Goal: Entertainment & Leisure: Consume media (video, audio)

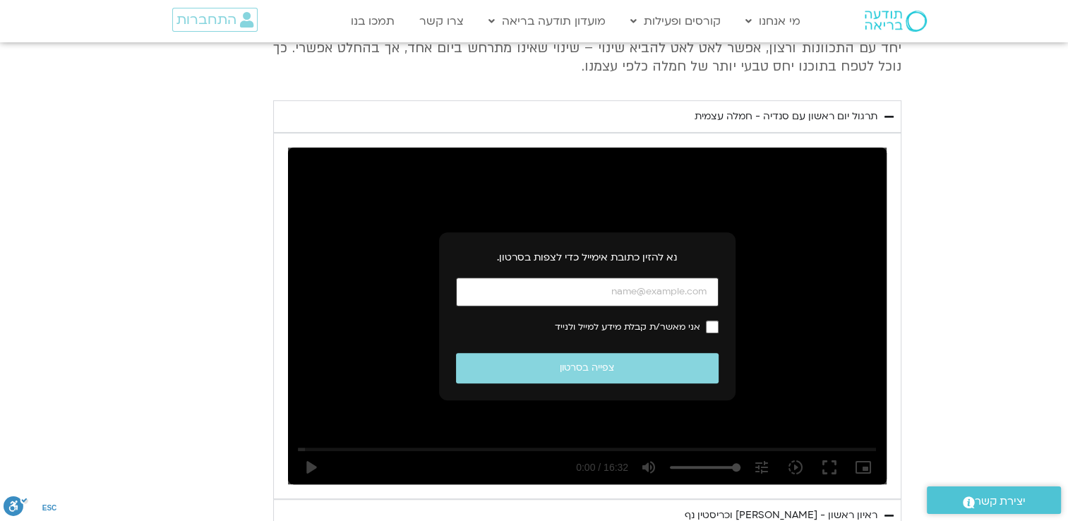
click at [630, 294] on input "כתובת אימייל" at bounding box center [587, 291] width 262 height 29
type input "[EMAIL_ADDRESS][DOMAIN_NAME]"
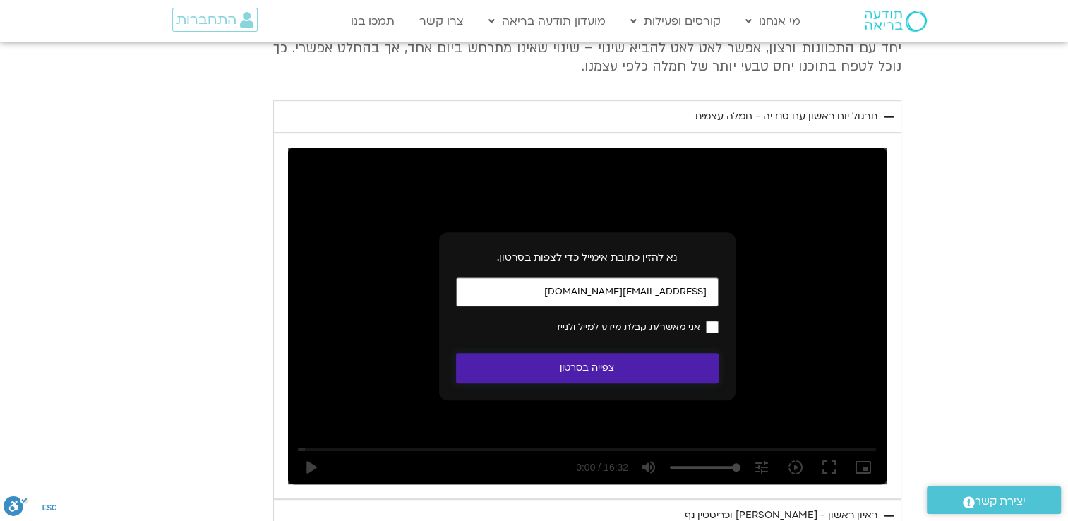
click at [628, 373] on button "צפייה בסרטון" at bounding box center [587, 368] width 262 height 30
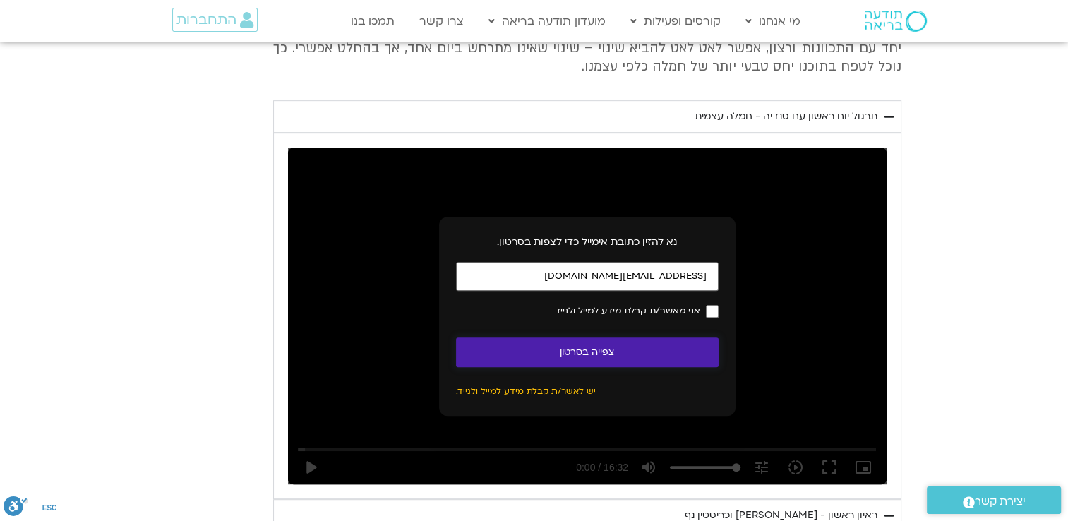
click at [683, 353] on button "צפייה בסרטון" at bounding box center [587, 352] width 262 height 30
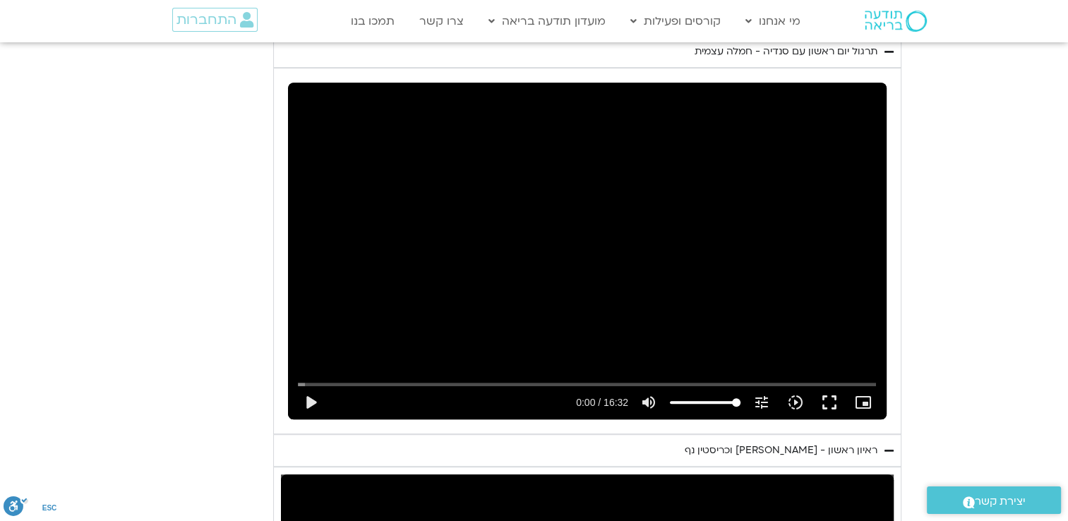
scroll to position [776, 0]
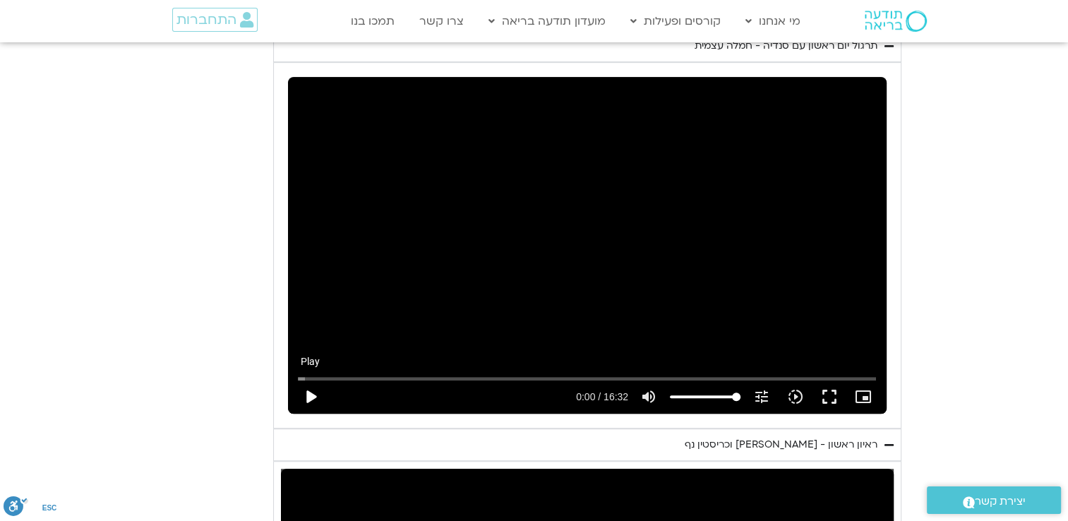
click at [315, 397] on button "play_arrow" at bounding box center [311, 397] width 34 height 34
type input "12.102279"
click at [863, 394] on icon "picture_in_picture_alt" at bounding box center [862, 396] width 17 height 17
click at [830, 395] on button "fullscreen" at bounding box center [829, 397] width 34 height 34
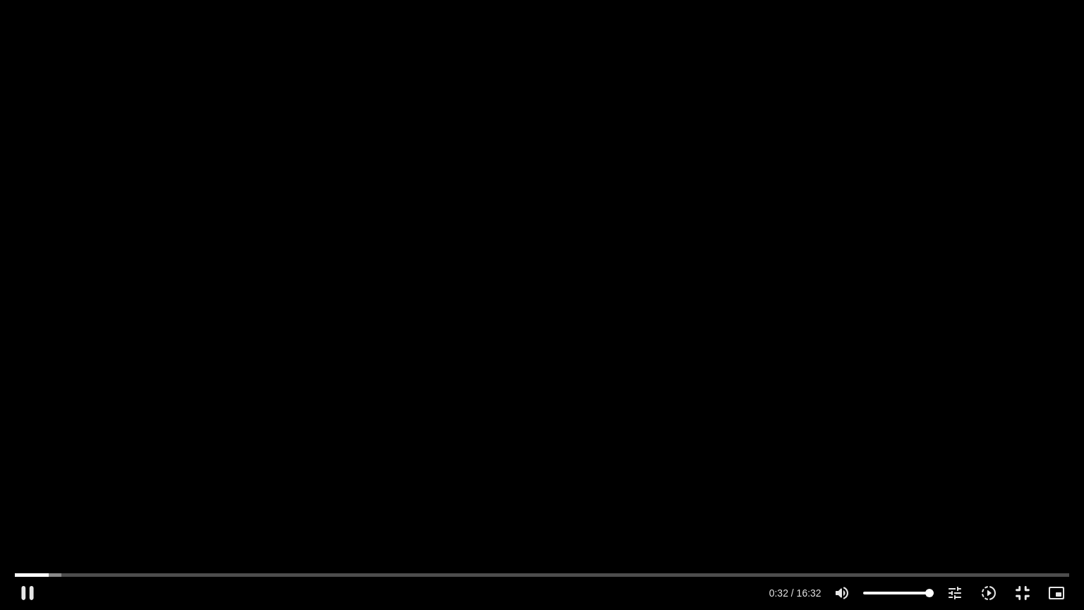
click at [691, 254] on div "Skip Ad 11:19 pause 0:32 / 16:32 volume_up Mute tune Resolution Auto 240p slow_…" at bounding box center [542, 305] width 1084 height 610
click at [24, 520] on button "play_arrow" at bounding box center [28, 593] width 34 height 34
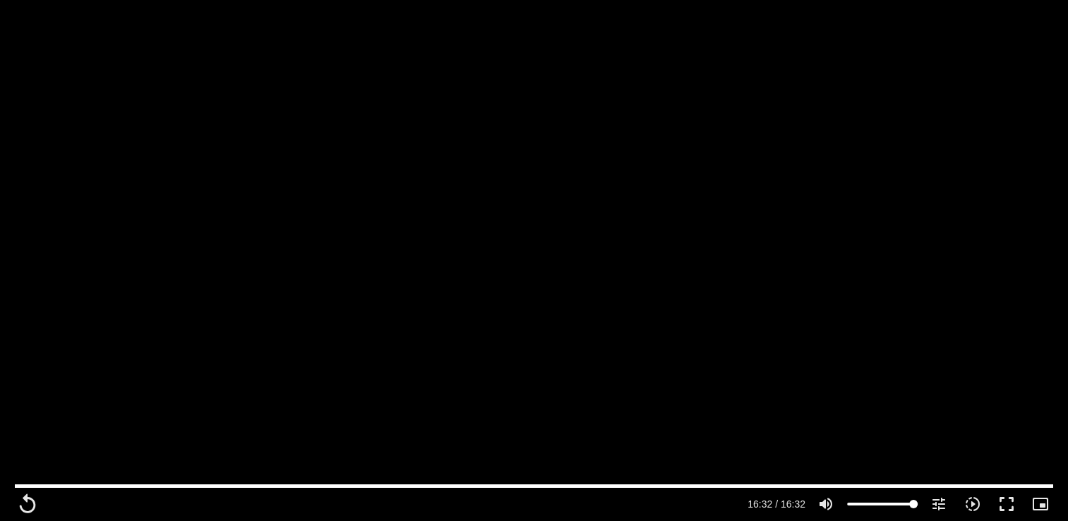
scroll to position [1199, 0]
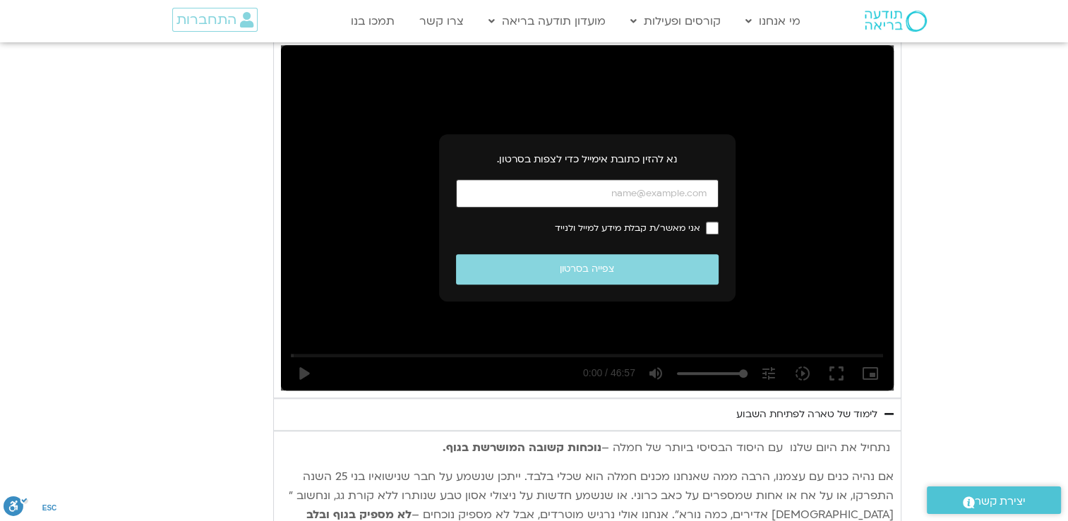
click at [620, 189] on input "כתובת אימייל" at bounding box center [587, 193] width 262 height 29
type input "992.52"
type input "[EMAIL_ADDRESS][DOMAIN_NAME]"
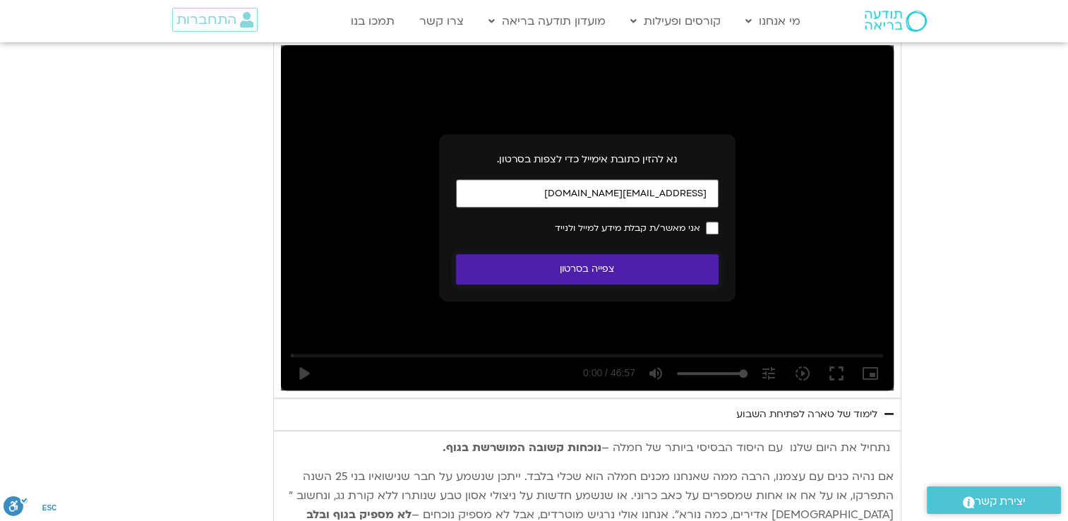
click at [652, 270] on button "צפייה בסרטון" at bounding box center [587, 269] width 262 height 30
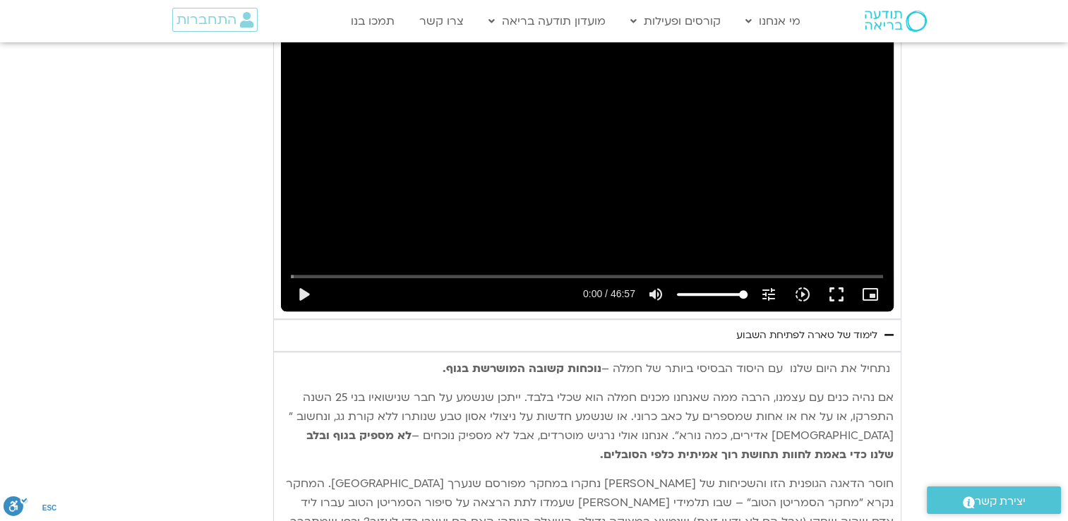
scroll to position [1270, 0]
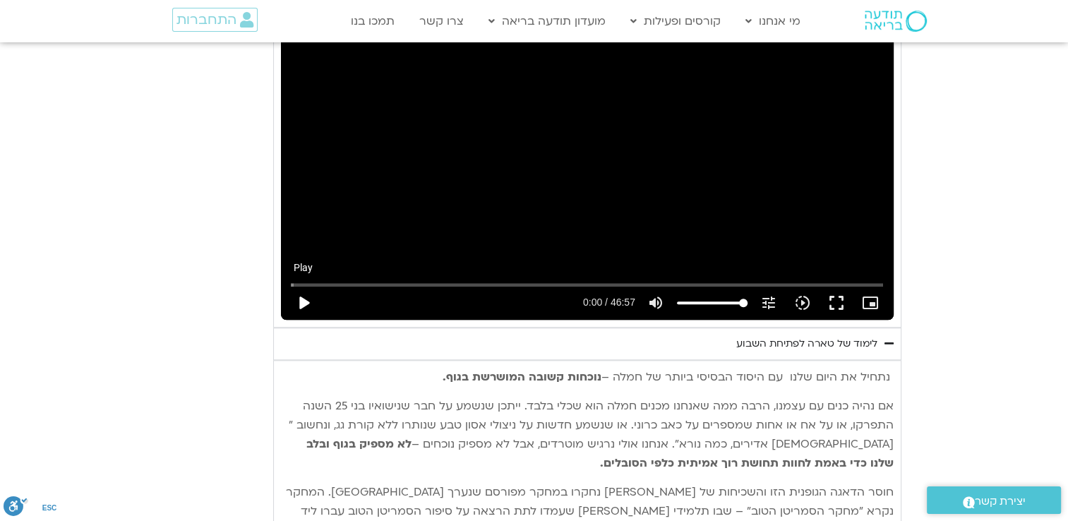
click at [301, 304] on button "play_arrow" at bounding box center [303, 303] width 34 height 34
type input "992.52"
type input "0.040439"
type input "992.52"
type input "0.167072"
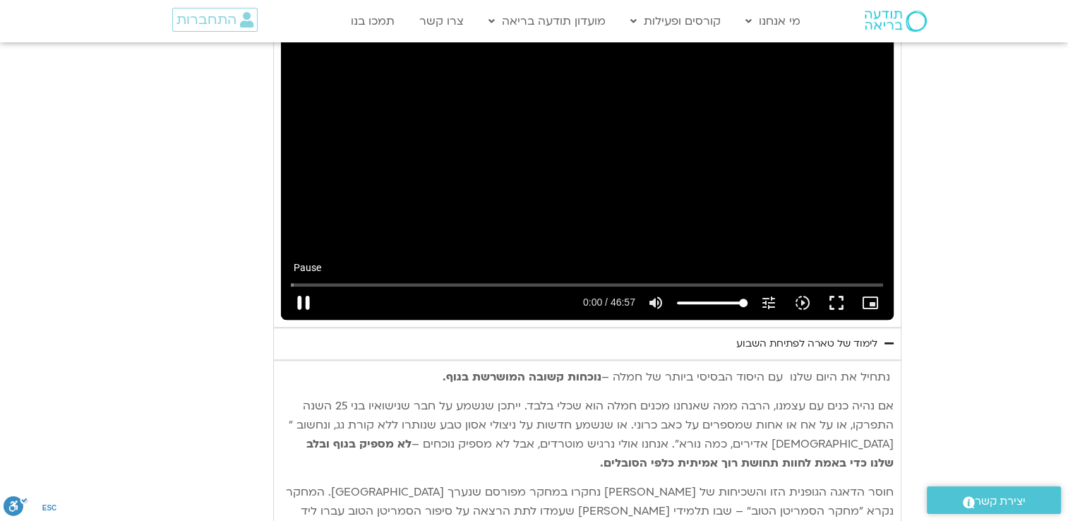
type input "992.52"
type input "0.294927"
type input "992.52"
type input "0.428272"
type input "992.52"
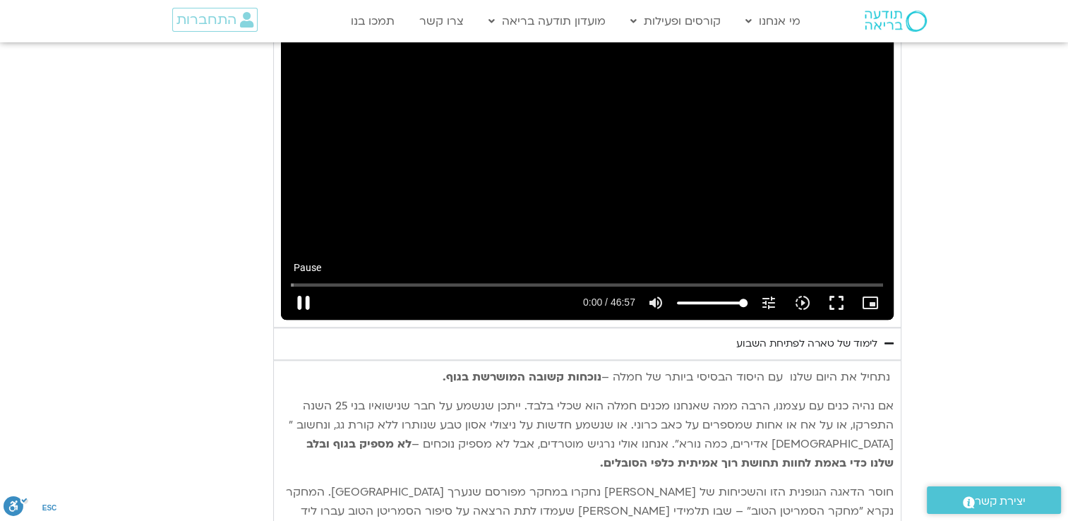
type input "0.568146"
type input "992.52"
type input "0.700858"
type input "992.52"
type input "0.834301"
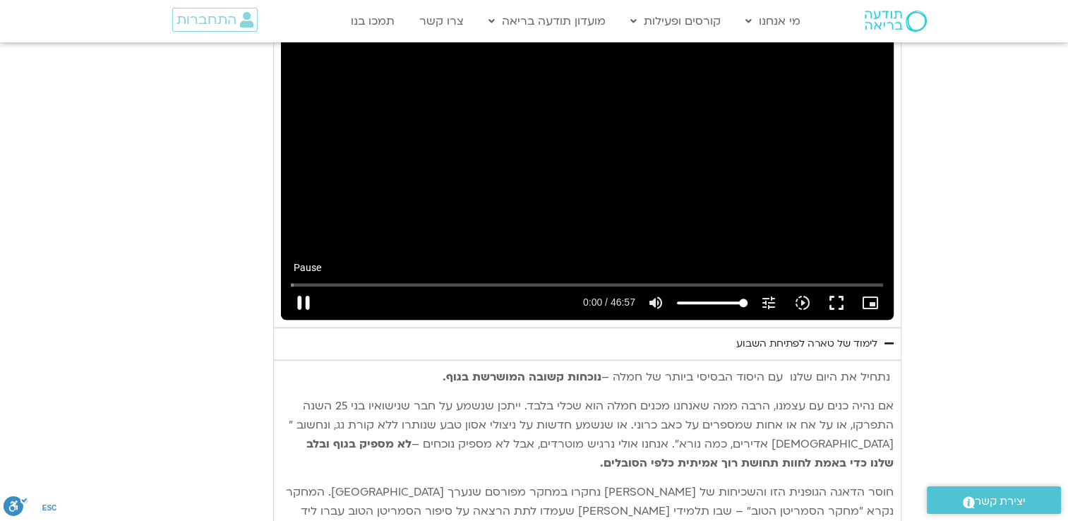
type input "992.52"
type input "1.010338"
type input "992.52"
type input "1.143778"
type input "992.52"
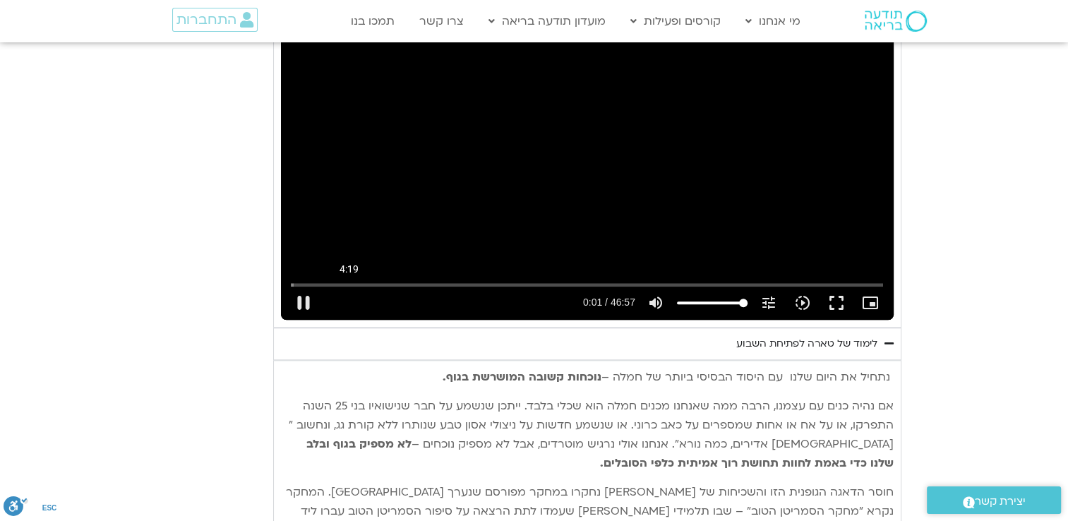
type input "1.26849"
type input "992.52"
type input "1.393208"
type input "992.52"
type input "1.526875"
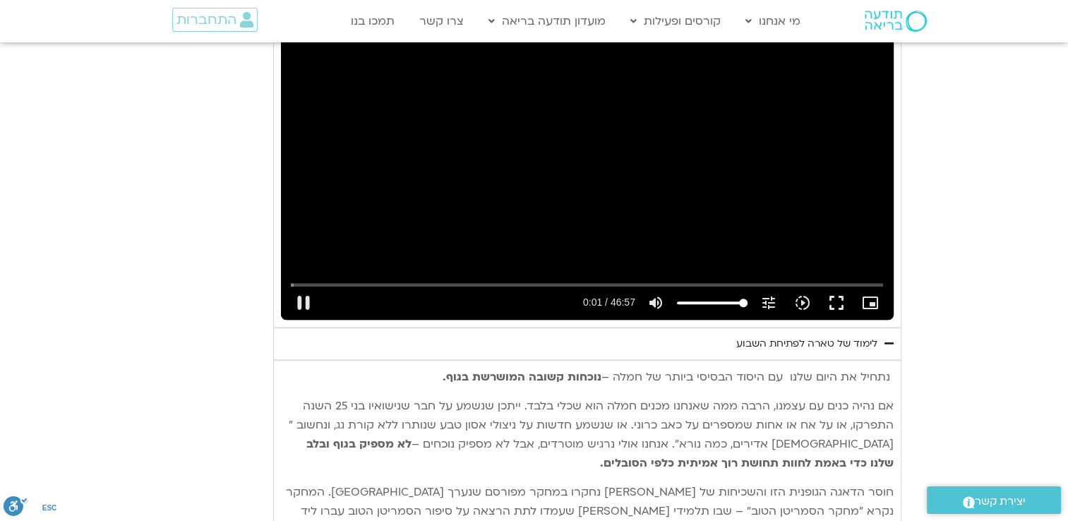
type input "992.52"
type input "1.651776"
type input "992.52"
type input "1.778556"
type input "992.52"
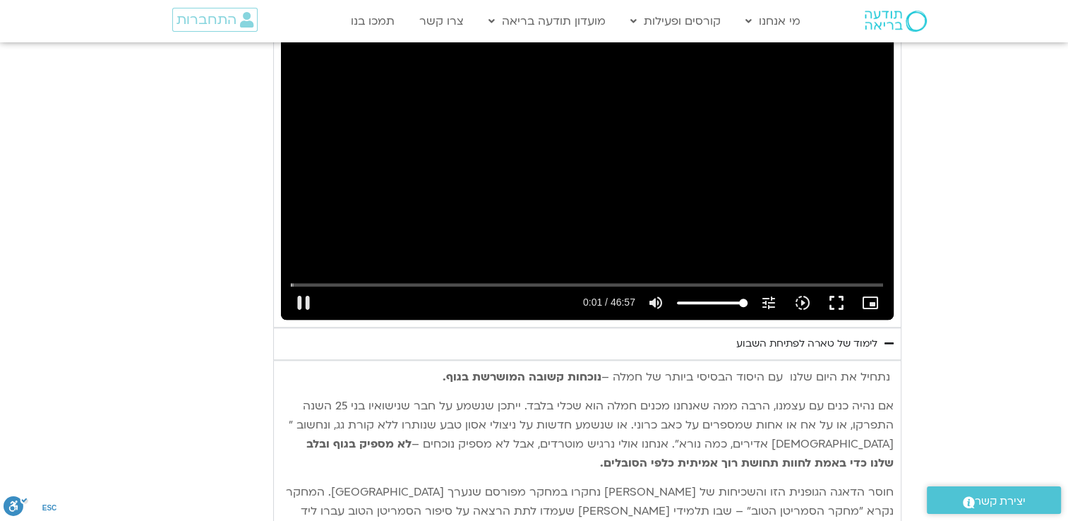
type input "1.901148"
type input "992.52"
type input "2.02692"
type input "992.52"
type input "2.15157"
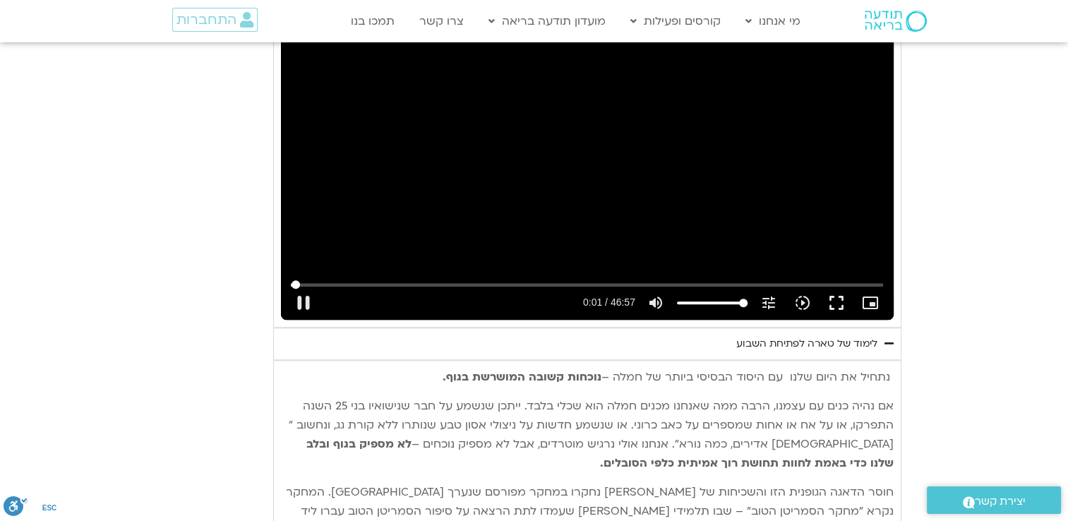
type input "992.52"
type input "2.284902"
type input "992.52"
type input "2.411253"
type input "992.52"
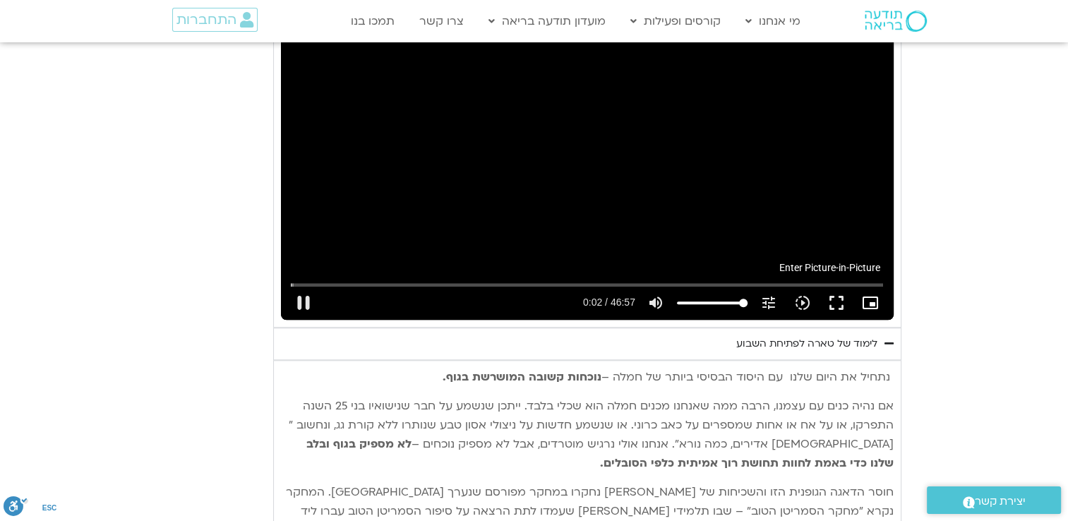
type input "2.535381"
type input "992.52"
type input "2.66763"
type input "992.52"
type input "2.792756"
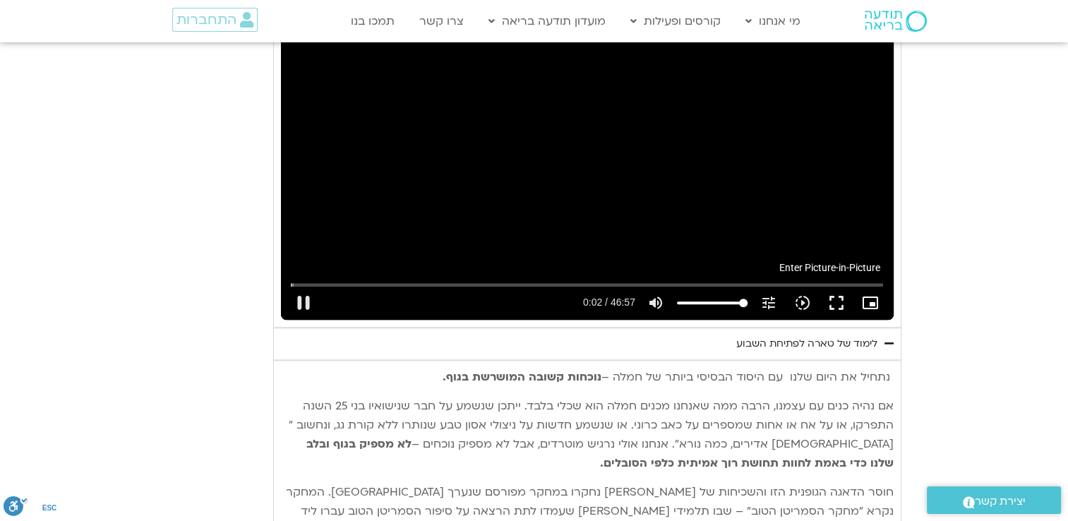
type input "992.52"
type input "2.892539"
type input "992.52"
type input "3.025596"
type input "992.52"
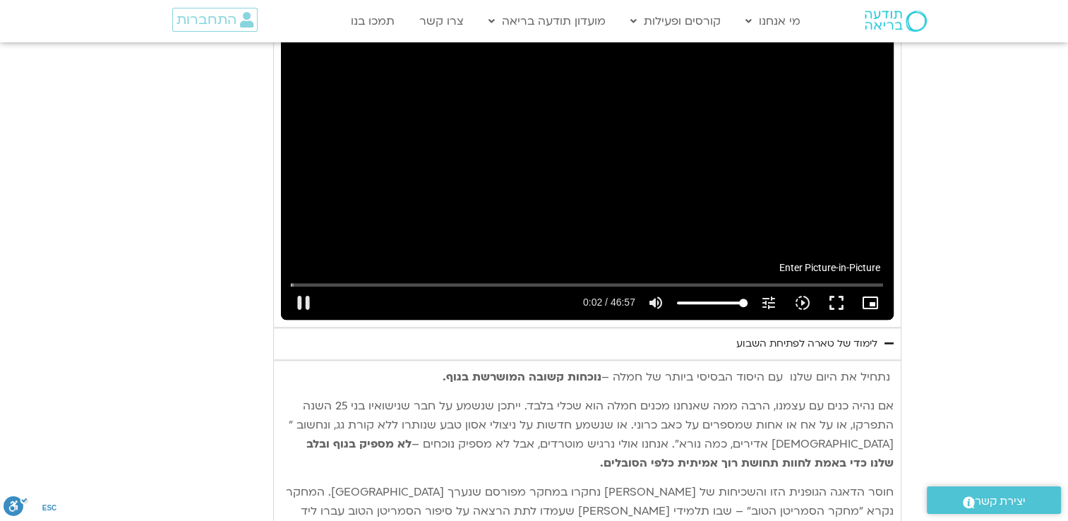
type input "3.184087"
type input "992.52"
type input "3.3184"
type input "992.52"
type input "3.420759"
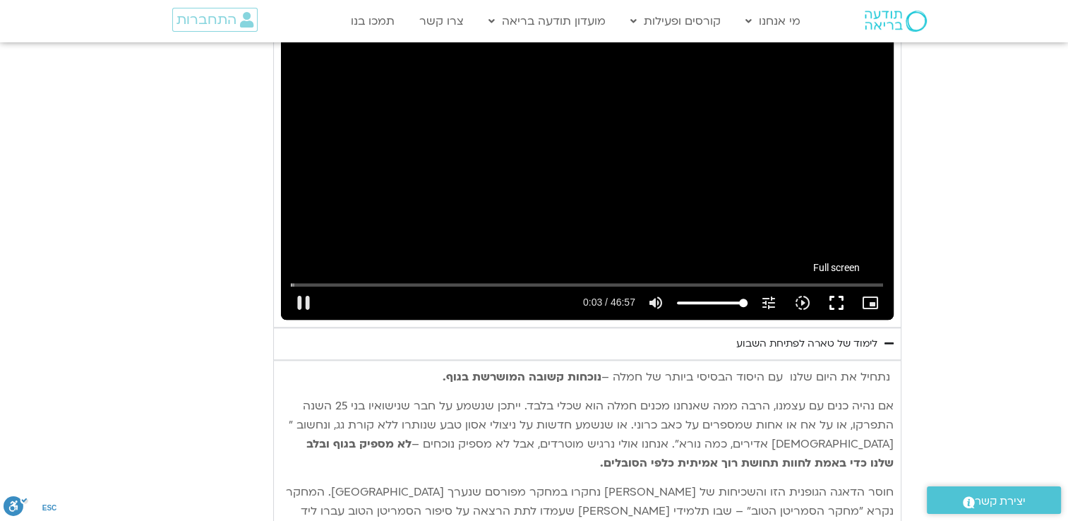
type input "992.52"
type input "3.557866"
type input "992.52"
click at [835, 300] on button "fullscreen" at bounding box center [836, 303] width 34 height 34
type input "3.697013"
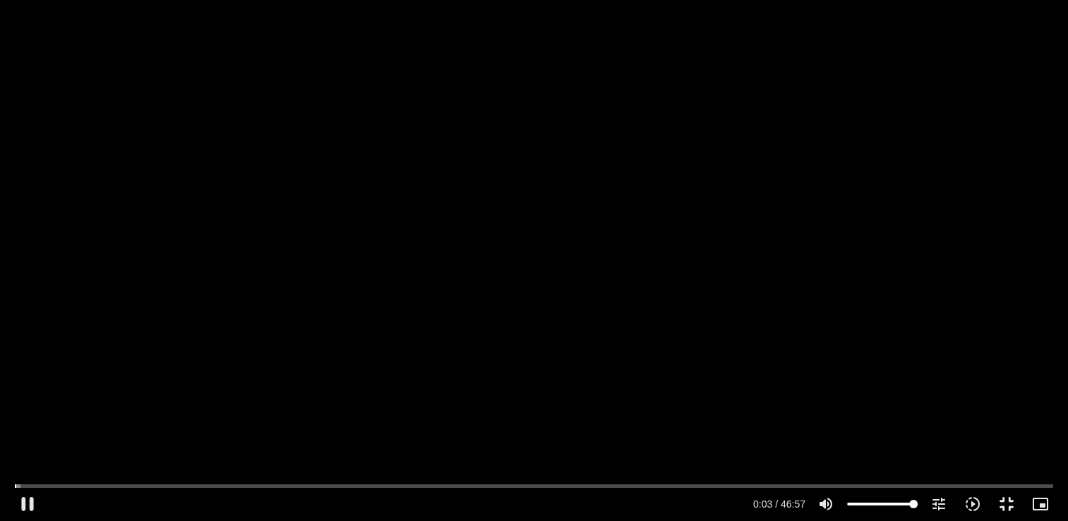
type input "992.52"
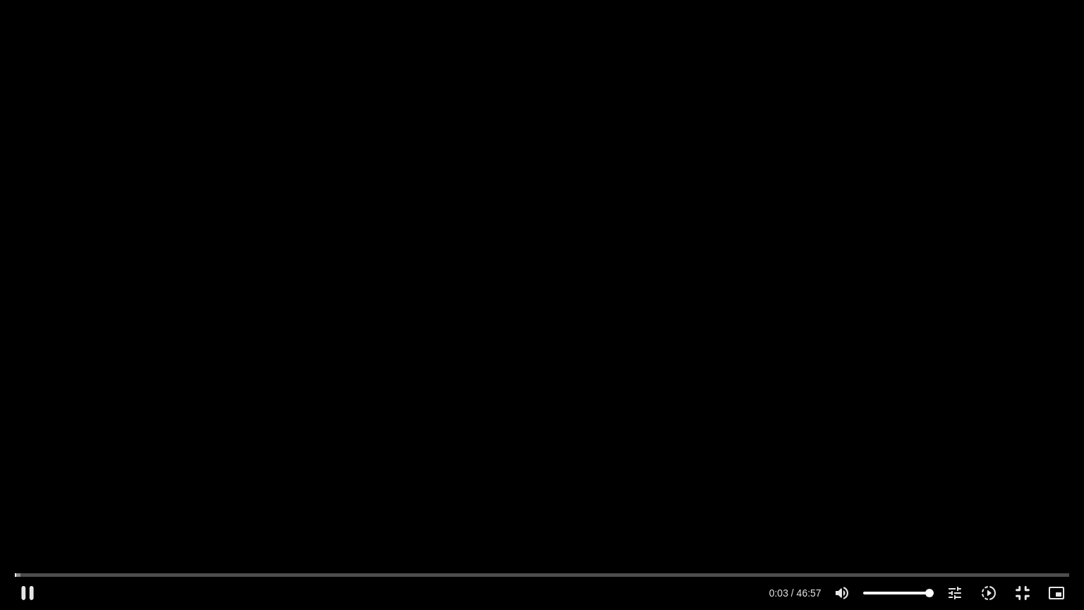
type input "3.825192"
type input "992.52"
type input "3.952624"
type input "992.52"
type input "4.097377"
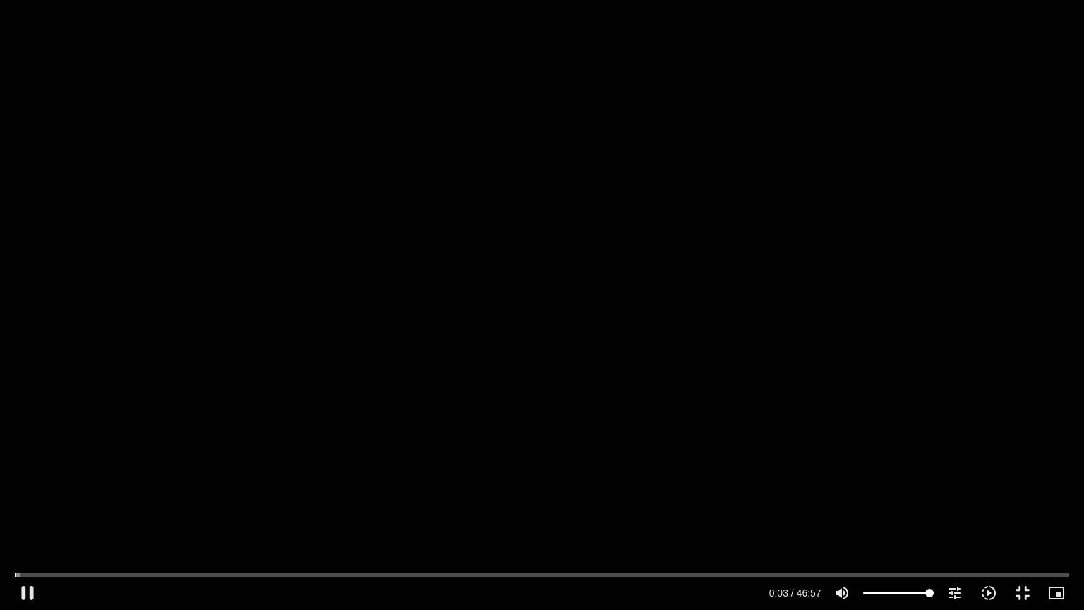
type input "992.52"
type input "4.21715"
type input "992.52"
type input "4.342555"
type input "992.52"
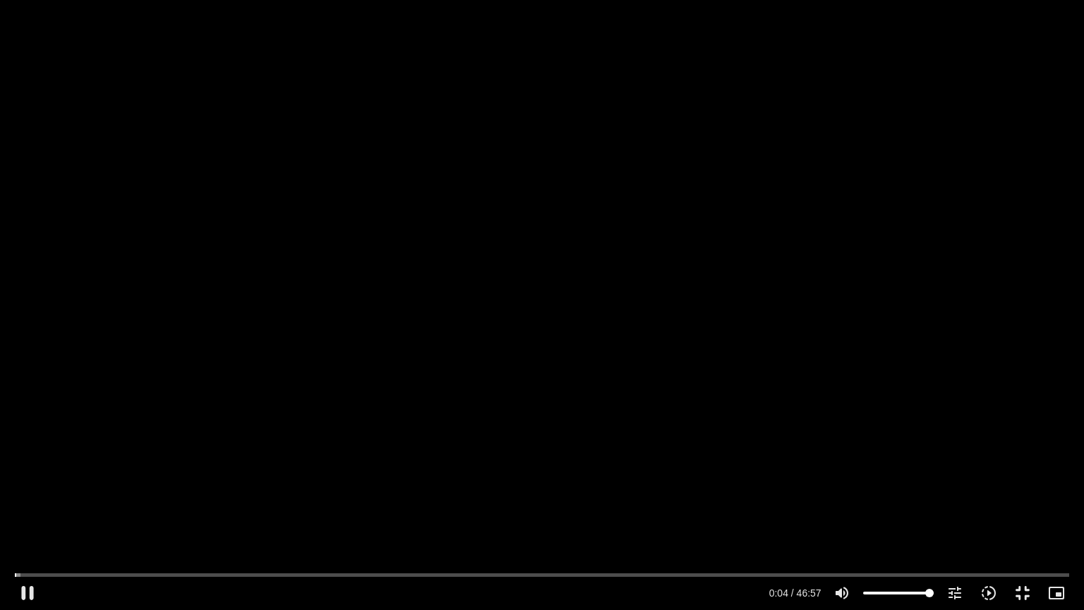
type input "4.475787"
type input "992.52"
type input "4.600579"
type input "992.52"
type input "4.733532"
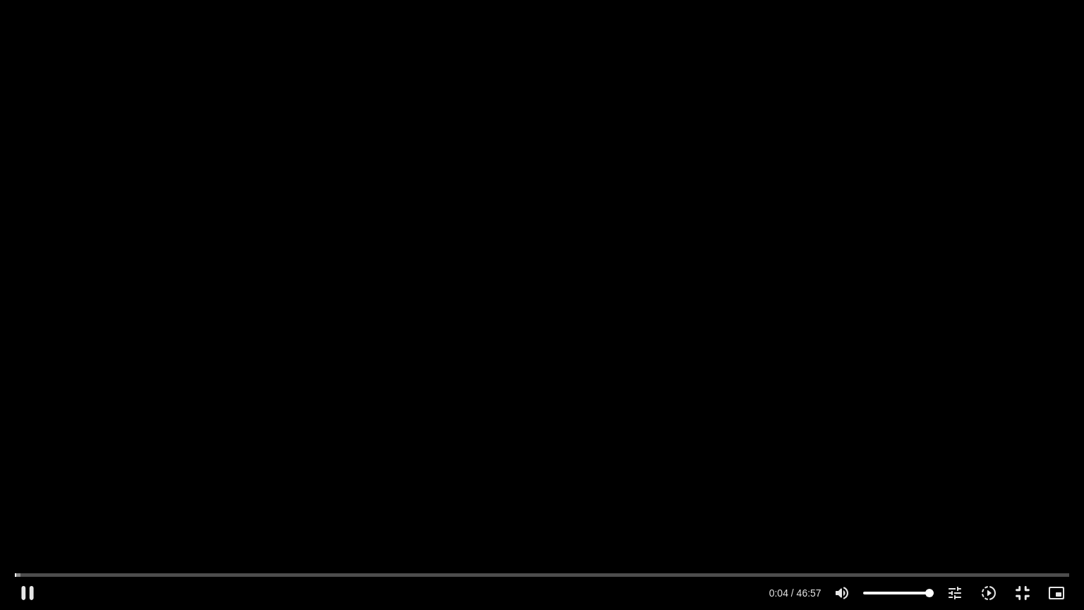
type input "992.52"
type input "4.859653"
type input "992.52"
type input "4.983691"
type input "992.52"
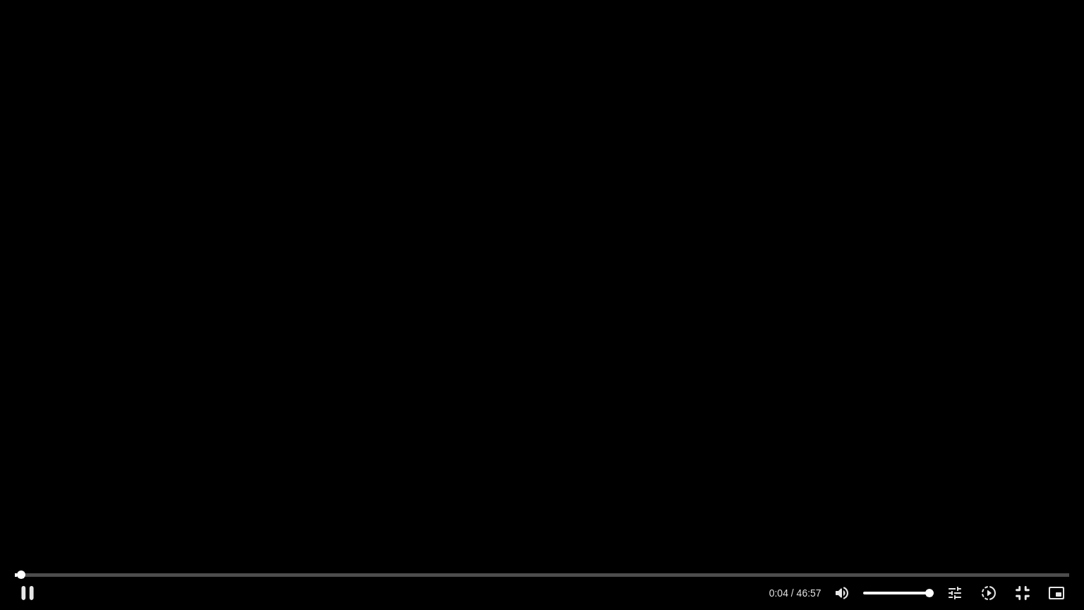
type input "5.108876"
type input "992.52"
type input "5.241916"
type input "992.52"
type input "5.375805"
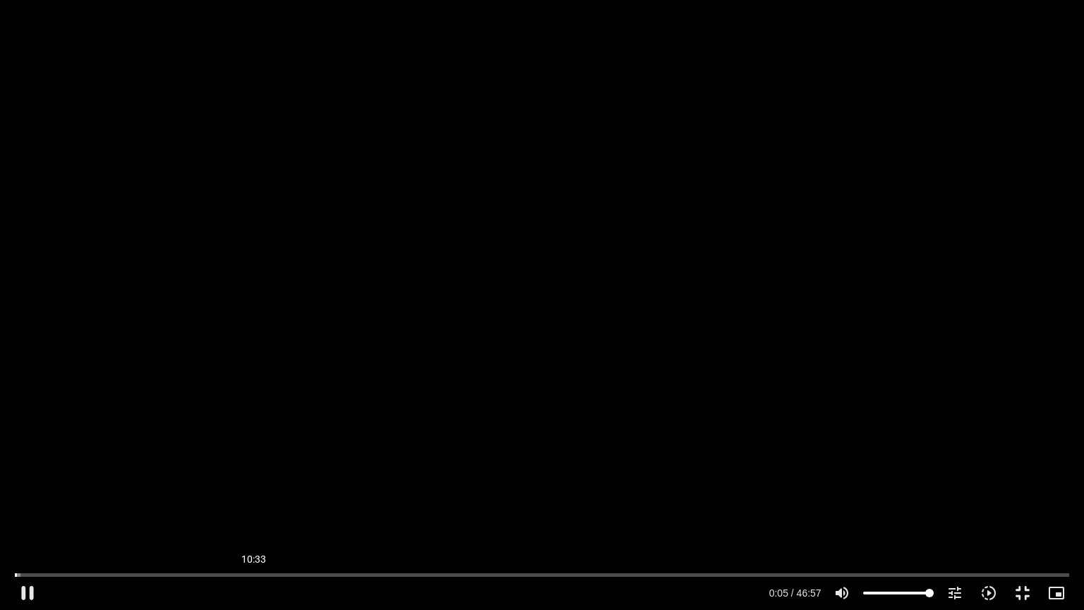
type input "992.52"
type input "5.500422"
type input "992.52"
type input "5.625365"
type input "992.52"
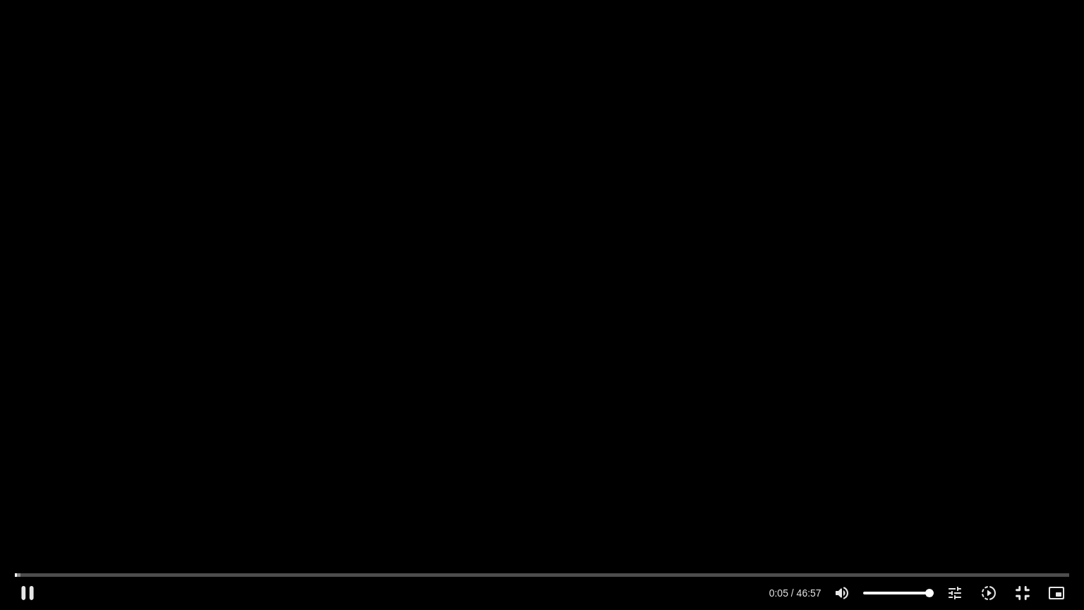
type input "5.758961"
type input "992.52"
type input "5.883441"
type input "992.52"
type input "6.008781"
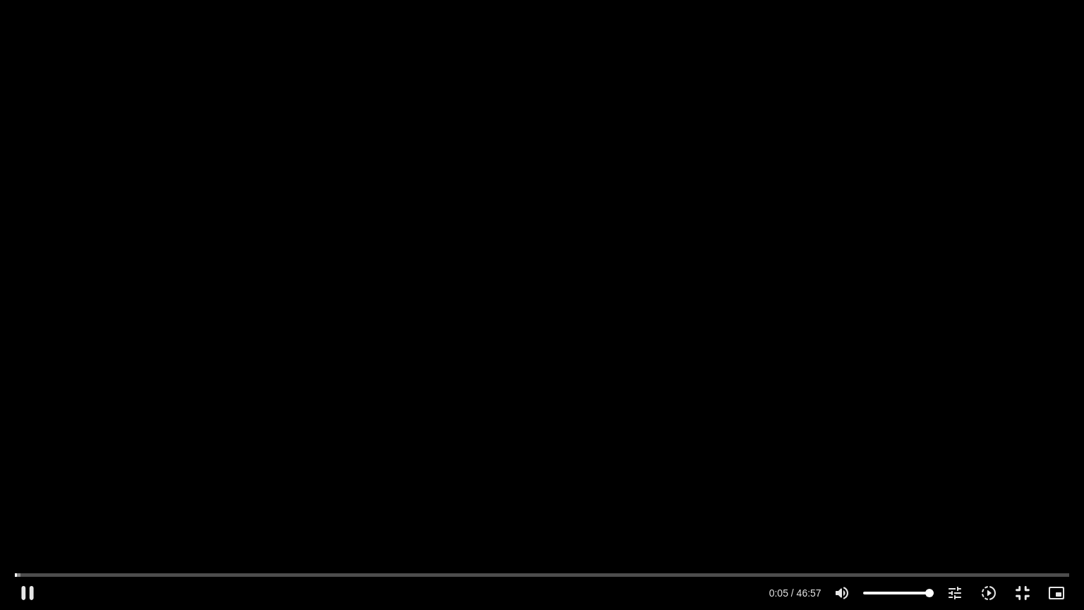
type input "992.52"
type input "6.141505"
type input "992.52"
type input "6.257882"
type input "992.52"
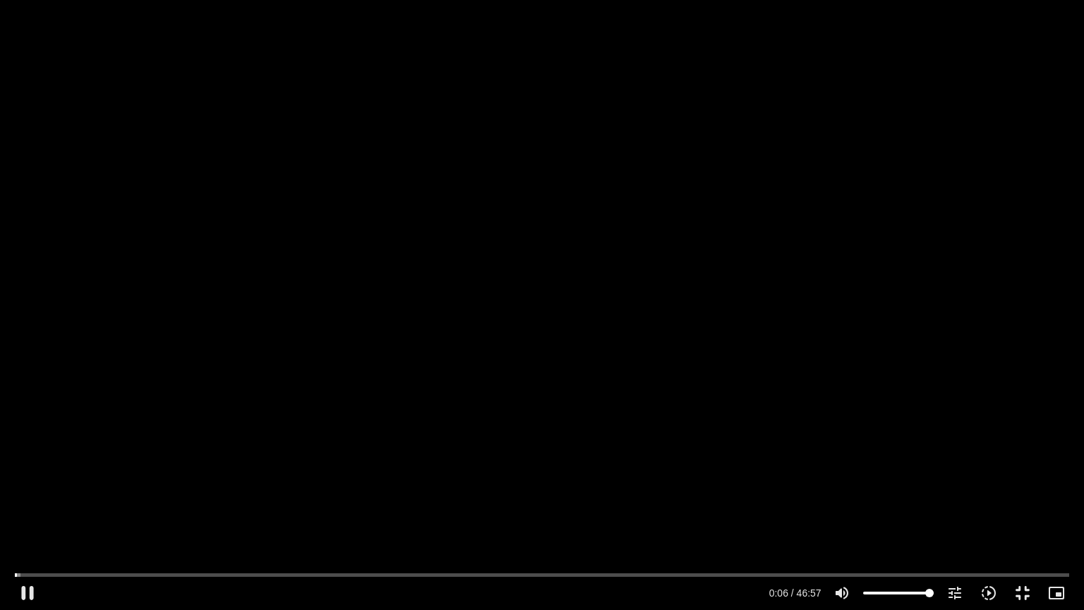
type input "6.384971"
type input "992.52"
type input "6.533147"
type input "992.52"
type input "6.650306"
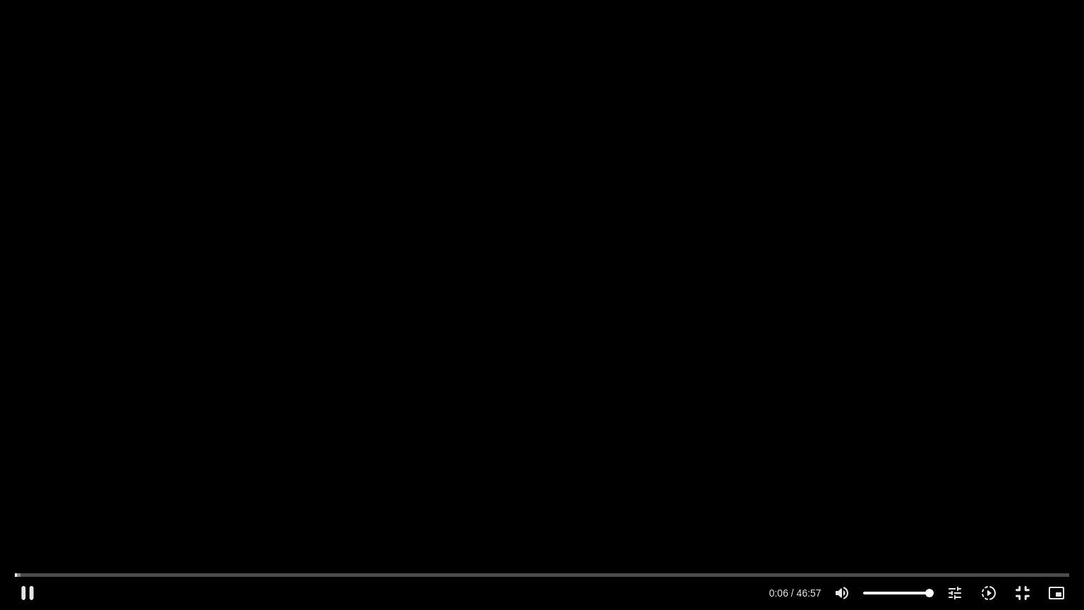
type input "992.52"
type input "6.782242"
type input "992.52"
type input "6.92219"
type input "992.52"
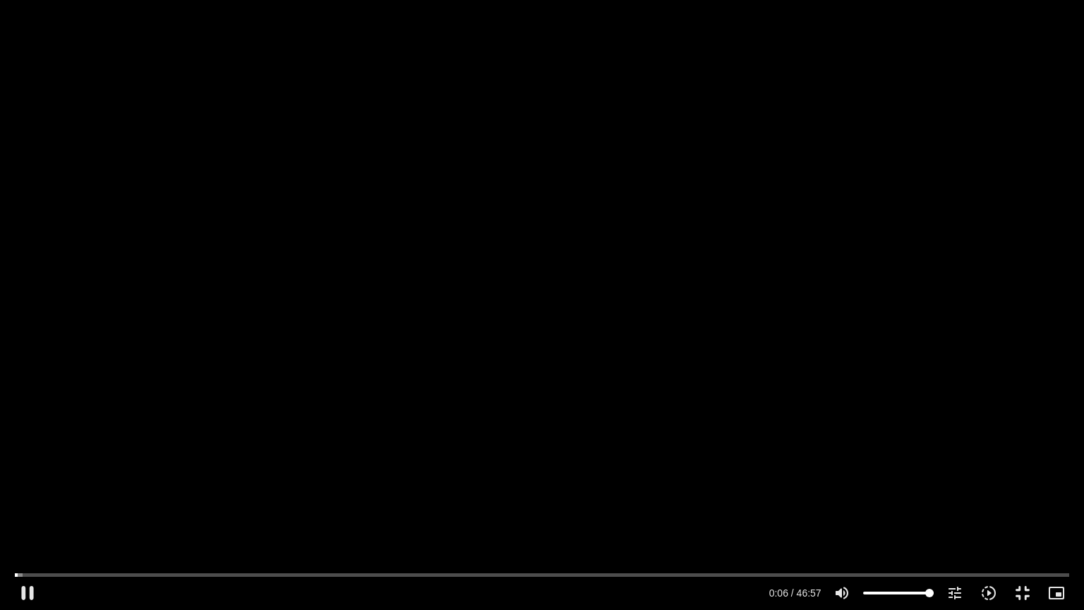
type input "7.051"
type input "992.52"
type input "7.190087"
type input "992.52"
type input "7.316386"
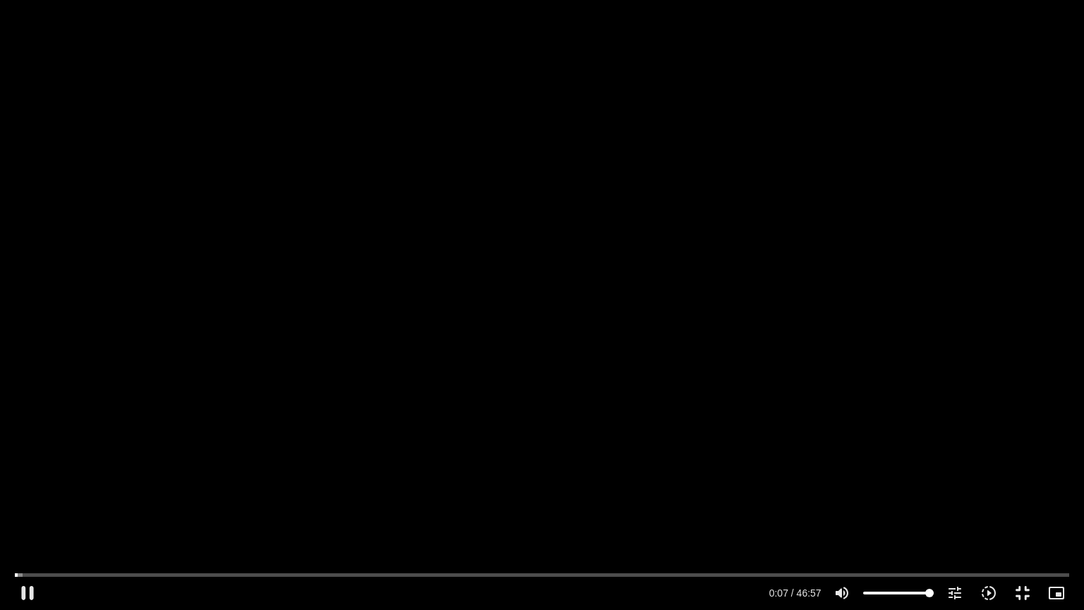
type input "992.52"
type input "7.443182"
type input "992.52"
type input "7.582662"
type input "992.52"
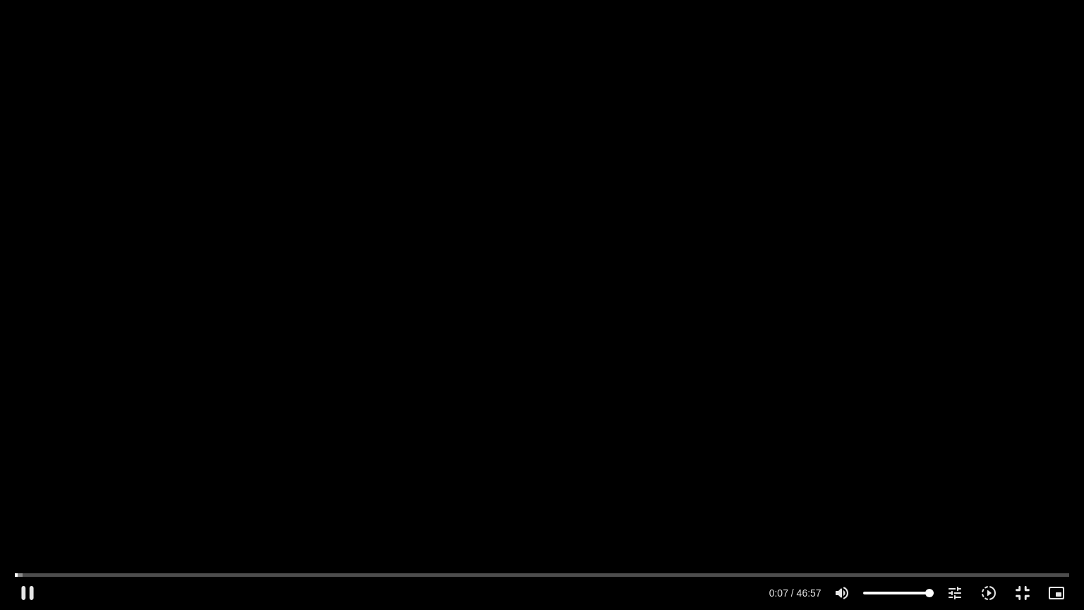
type input "7.708392"
type input "992.52"
type input "7.840698"
type input "992.52"
type input "7.967835"
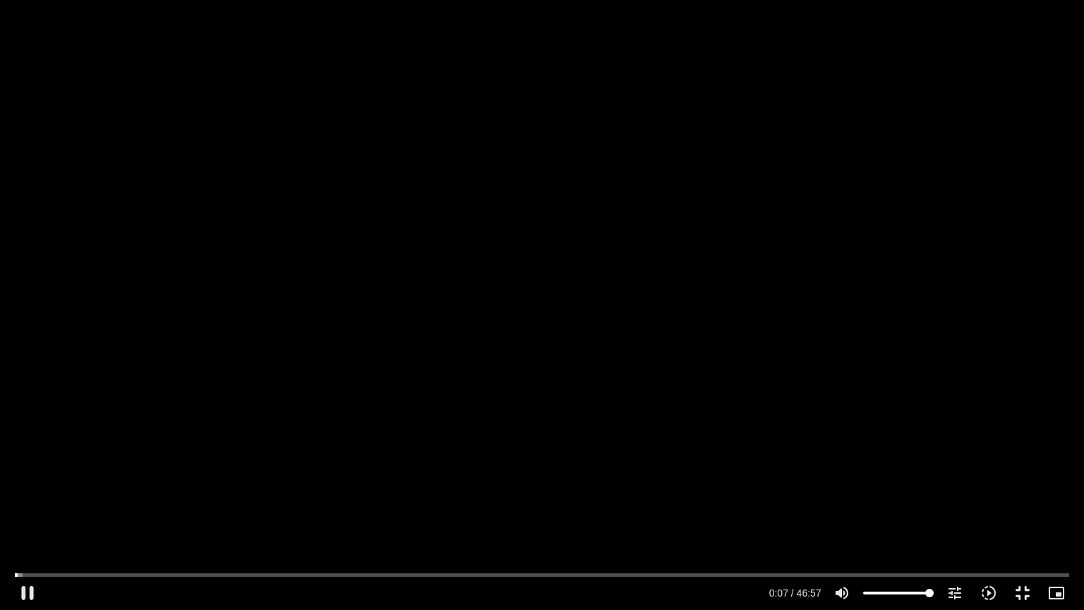
type input "992.52"
type input "8.09944"
type input "992.52"
type input "8.225461"
type input "992.52"
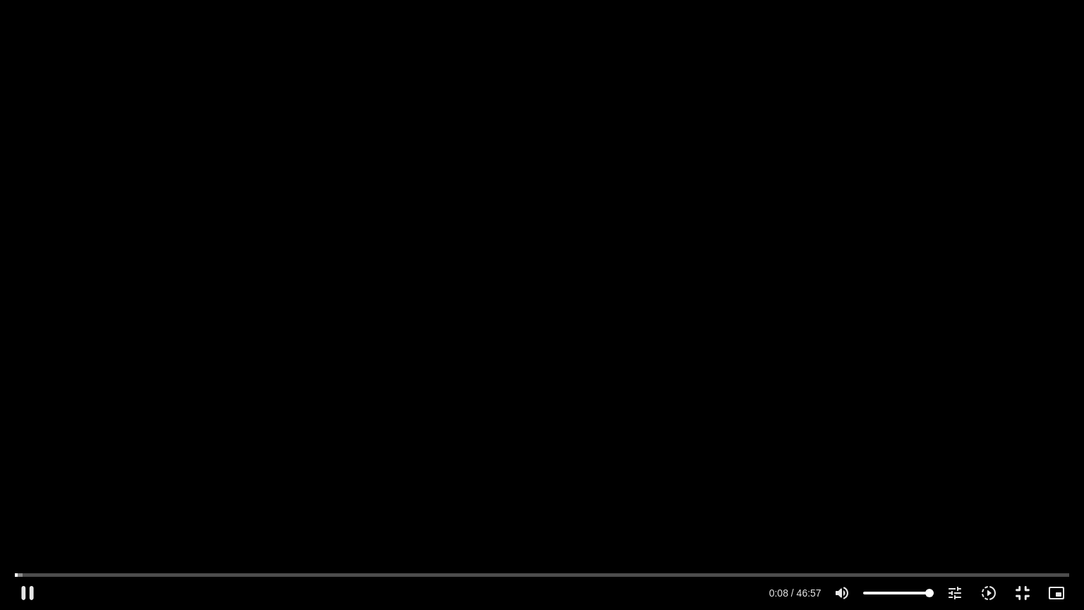
type input "8.354068"
type input "992.52"
type input "8.481882"
type input "992.52"
type input "8.608324"
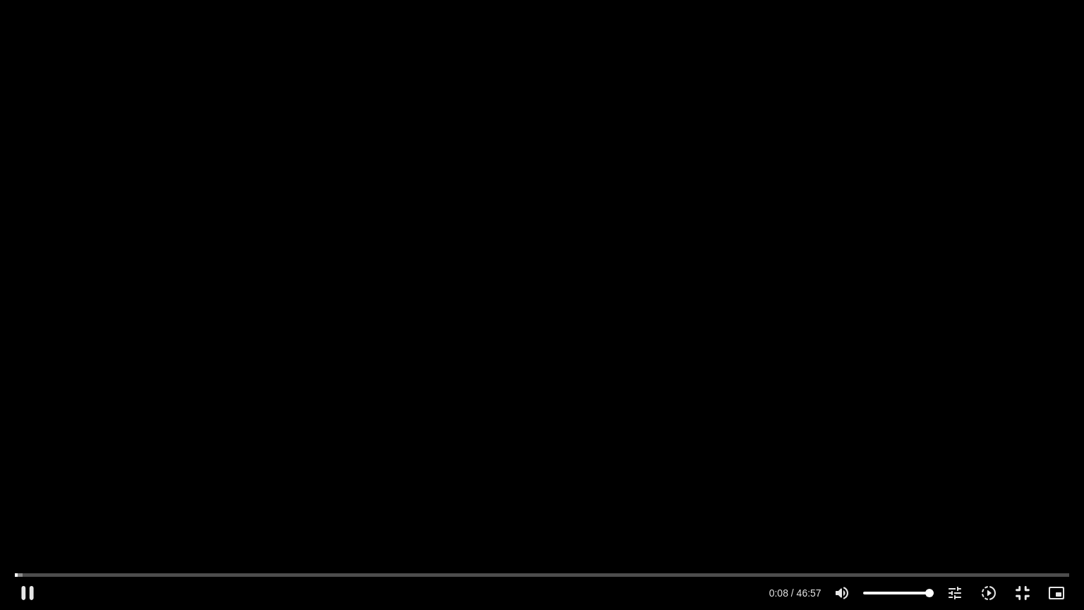
type input "992.52"
type input "8.734019"
type input "992.52"
type input "8.865867"
type input "992.52"
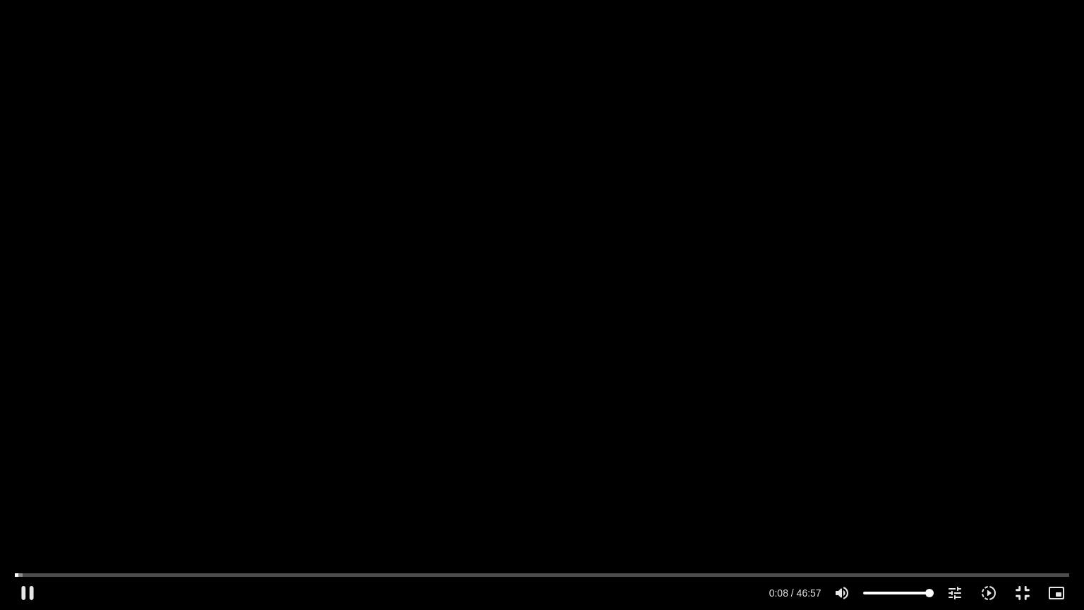
type input "8.991969"
type input "992.52"
type input "9.123479"
type input "992.52"
type input "9.250215"
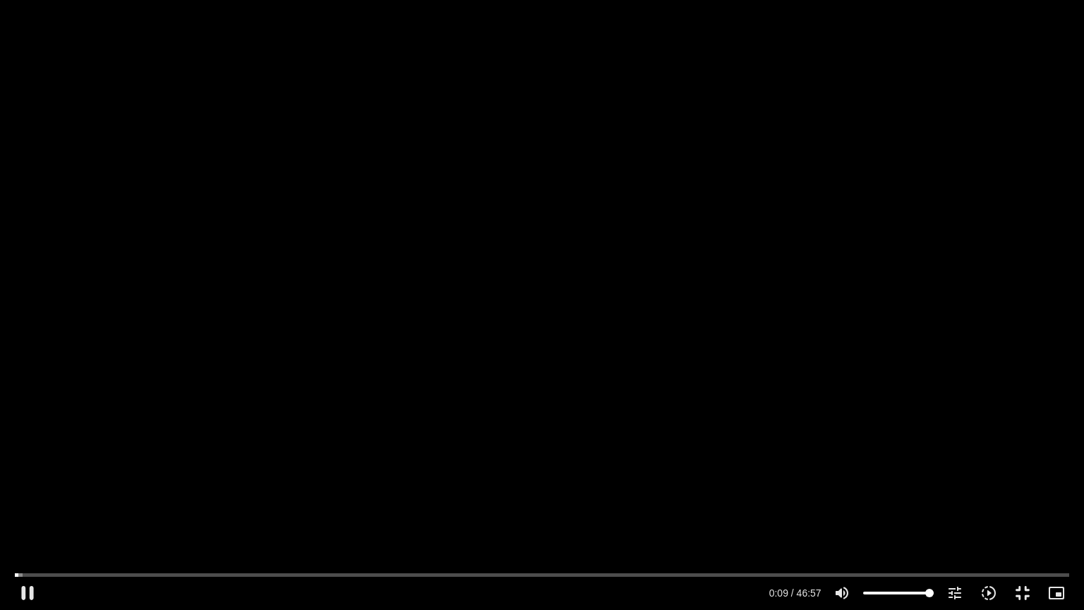
type input "992.52"
type input "9.381986"
type input "992.52"
type input "9.524248"
type input "992.52"
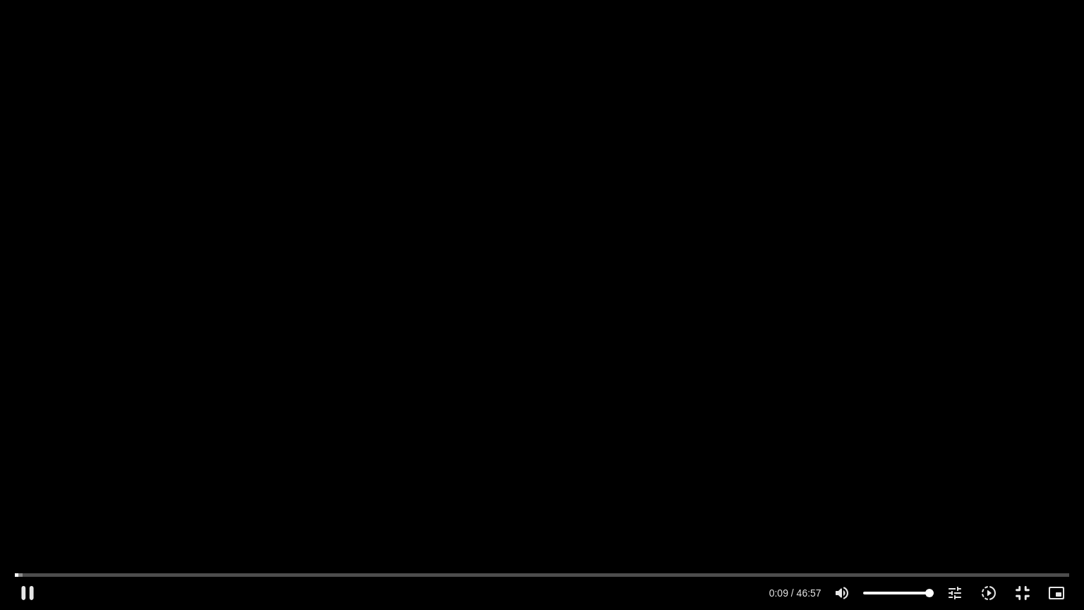
type input "9.649478"
type input "992.52"
type input "9.77363"
type input "992.52"
type input "9.899426"
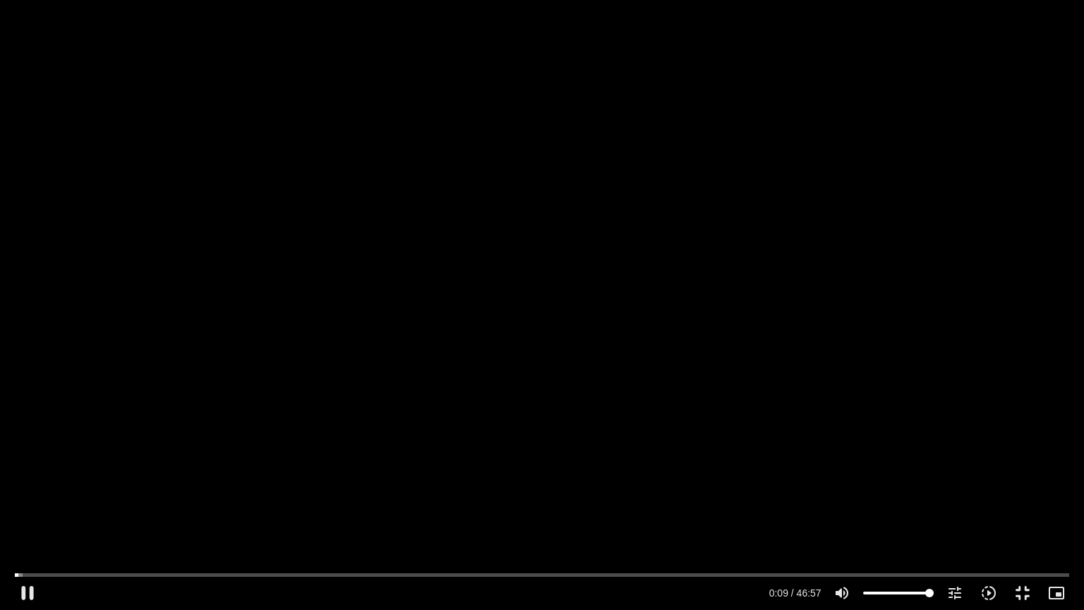
type input "992.52"
type input "10.032561"
type input "992.52"
type input "10.157089"
type input "992.52"
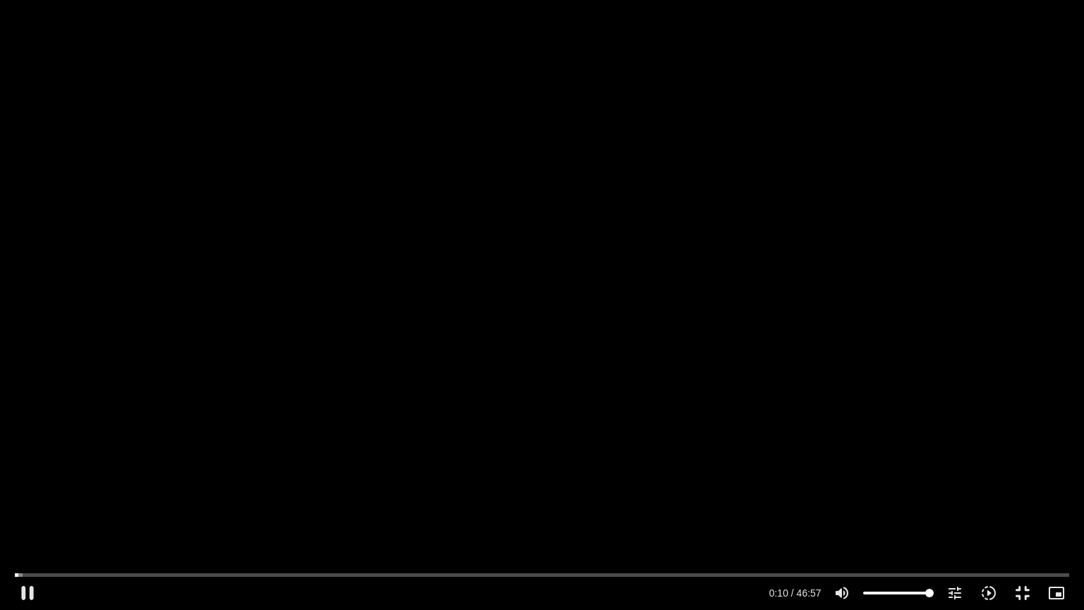
type input "10.28383"
type input "992.52"
type input "10.399744"
type input "992.52"
type input "10.540623"
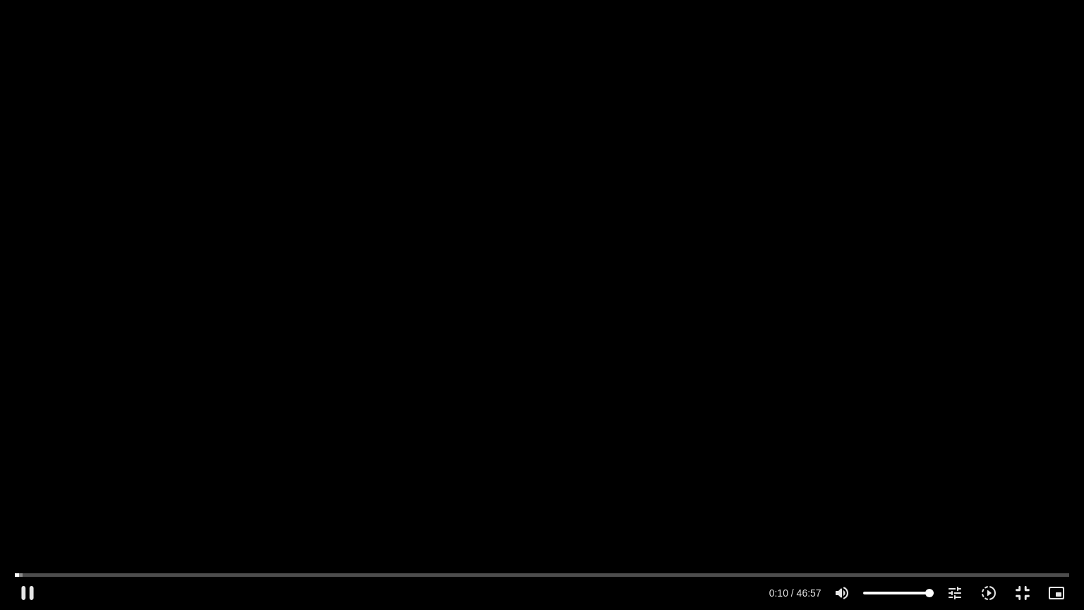
type input "992.52"
type input "10.666829"
type input "992.52"
type input "10.782485"
type input "992.52"
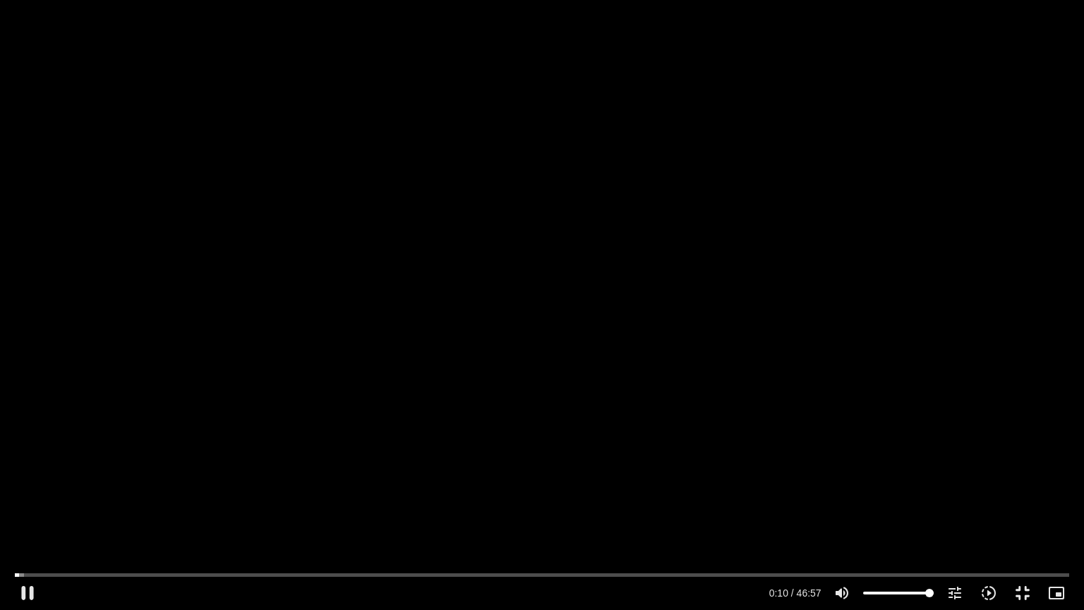
type input "10.909135"
type input "992.52"
type input "11.049155"
type input "992.52"
type input "11.173856"
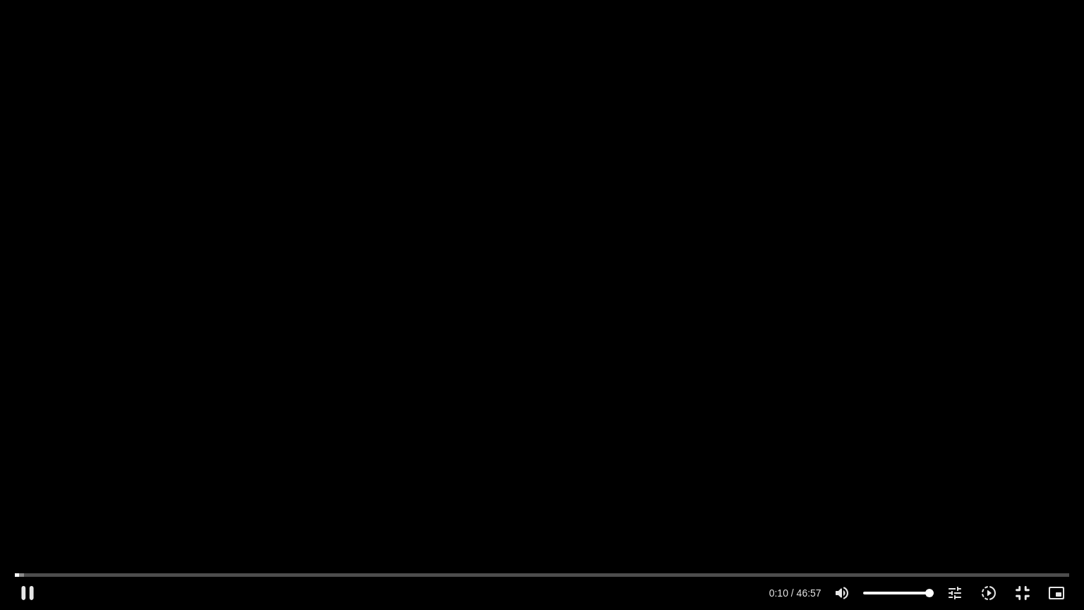
type input "992.52"
type input "11.306559"
type input "992.52"
type input "11.431803"
type input "992.52"
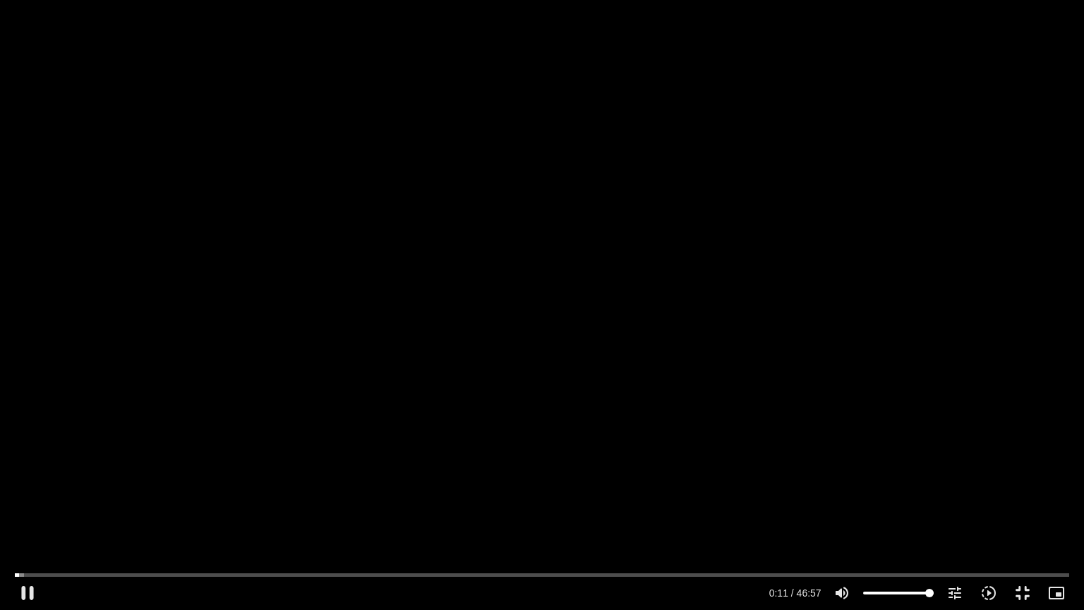
type input "11.551946"
type input "992.52"
type input "11.690042"
type input "992.52"
type input "11.823585"
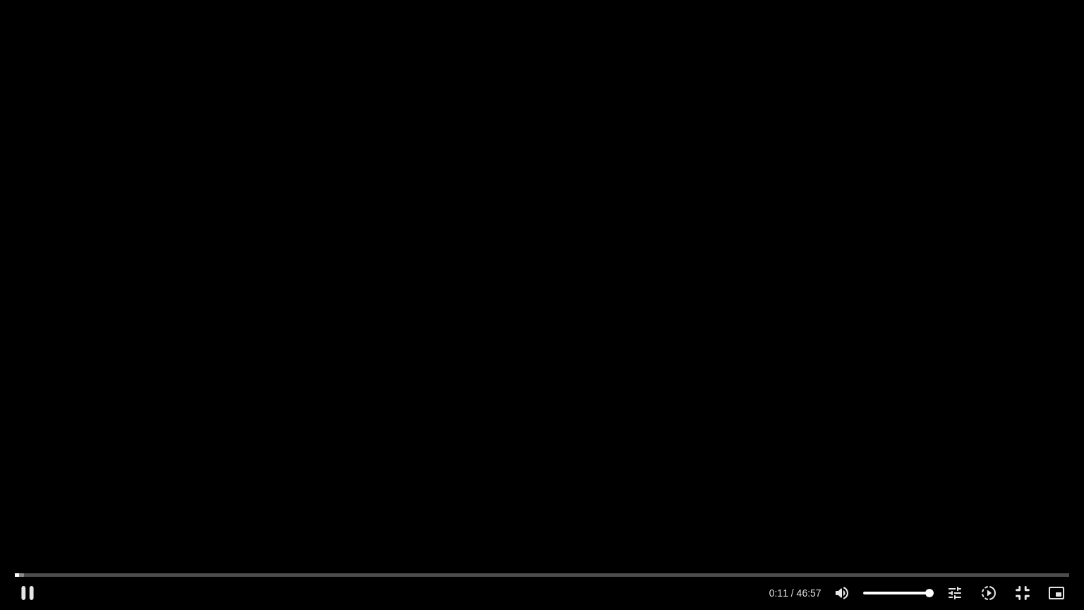
type input "992.52"
type input "11.948847"
type input "992.52"
type input "12.074963"
type input "992.52"
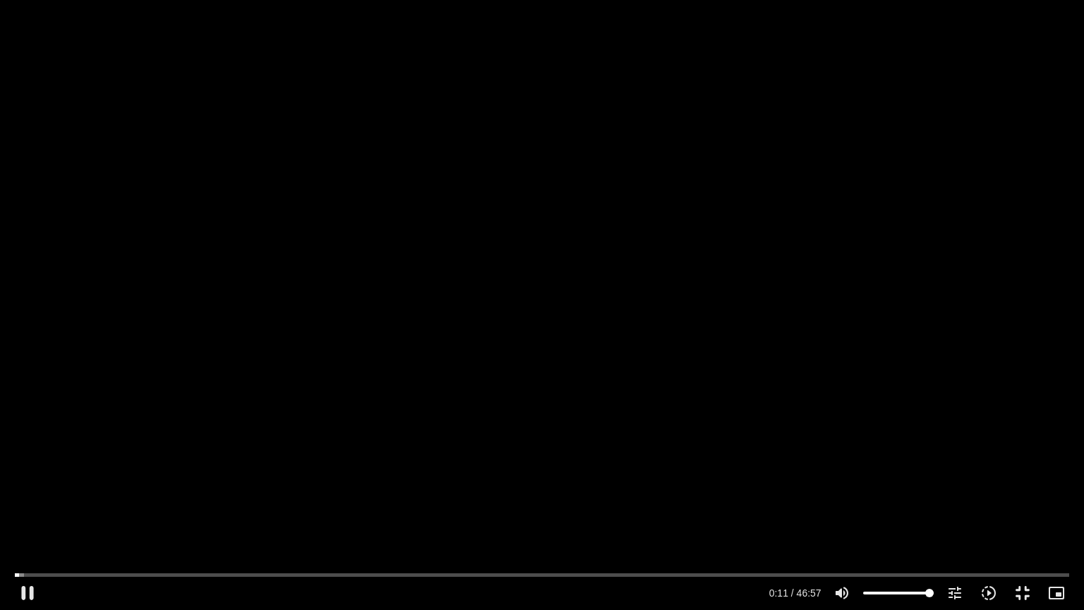
type input "12.190459"
type input "992.52"
type input "12.321051"
type input "992.52"
type input "12.457072"
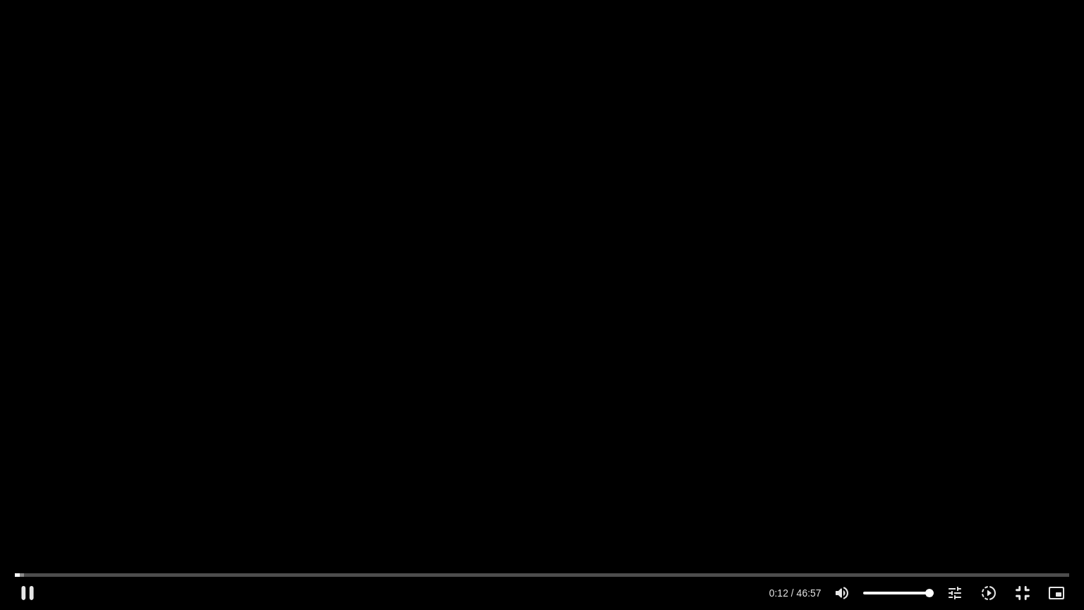
type input "992.52"
type input "12.575408"
click at [719, 323] on div "Skip Ad 20:26 pause 11:24 / 46:57 volume_up Mute tune Resolution Auto 720p slow…" at bounding box center [542, 305] width 1084 height 610
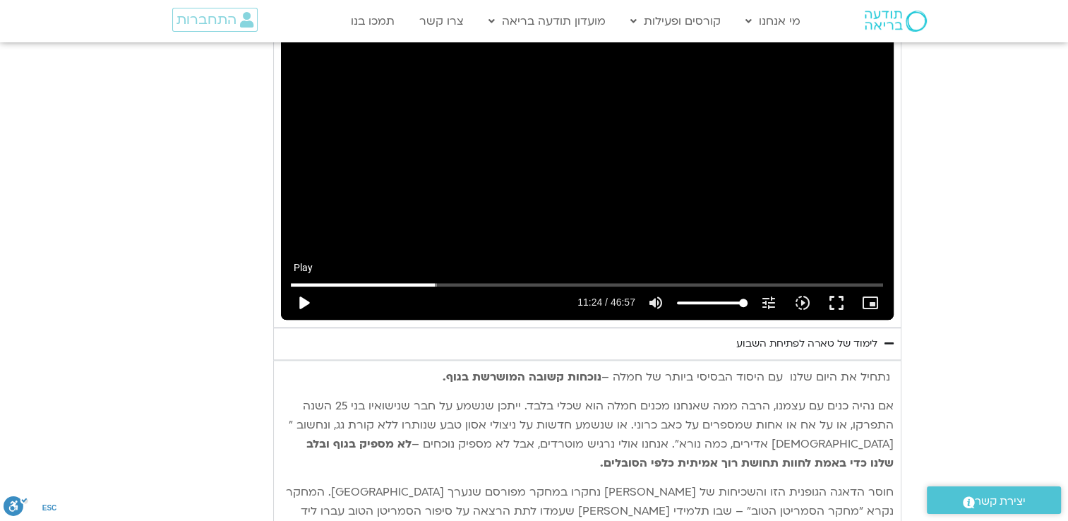
click at [301, 303] on button "play_arrow" at bounding box center [303, 303] width 34 height 34
click at [833, 306] on button "fullscreen" at bounding box center [836, 303] width 34 height 34
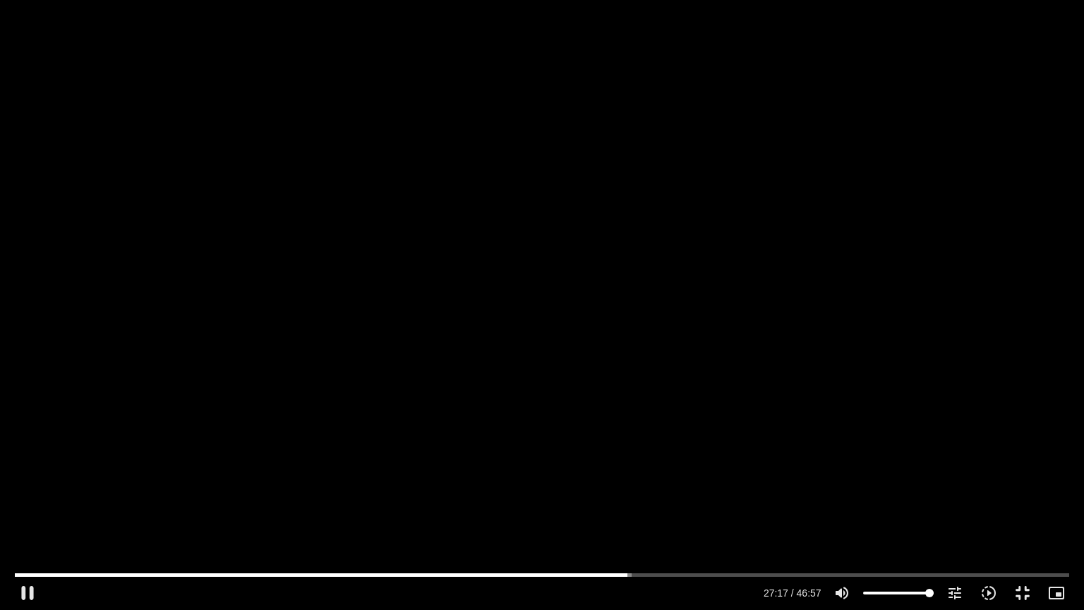
click at [663, 439] on div "Skip Ad 30:03 pause 27:17 / 46:57 volume_up Mute tune Resolution Auto 720p slow…" at bounding box center [542, 305] width 1084 height 610
